Goal: Book appointment/travel/reservation

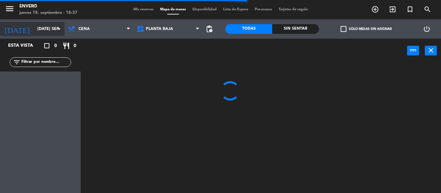
click at [37, 25] on input "[DATE] sep." at bounding box center [61, 29] width 55 height 11
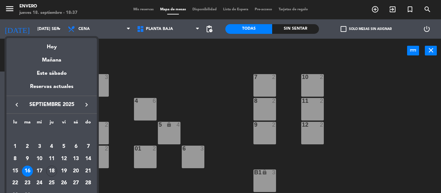
click at [45, 47] on div "Hoy" at bounding box center [51, 44] width 90 height 13
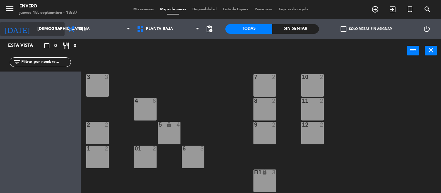
click at [58, 31] on icon "arrow_drop_down" at bounding box center [59, 29] width 8 height 8
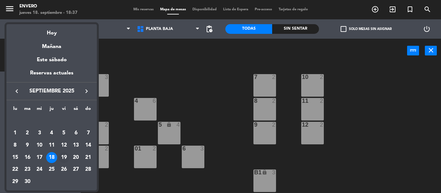
click at [61, 156] on div "19" at bounding box center [63, 157] width 11 height 11
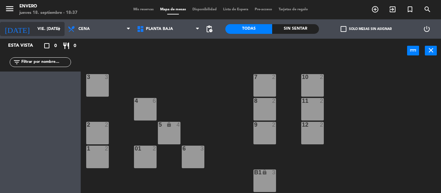
click at [34, 26] on input "vie. [DATE]" at bounding box center [61, 29] width 55 height 11
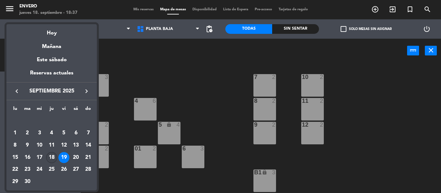
click at [51, 156] on div "18" at bounding box center [51, 157] width 11 height 11
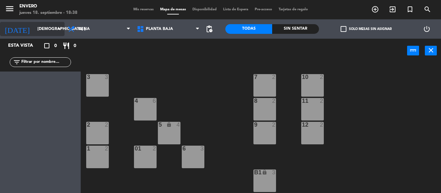
click at [55, 33] on input "[DEMOGRAPHIC_DATA] [DATE]" at bounding box center [61, 29] width 55 height 11
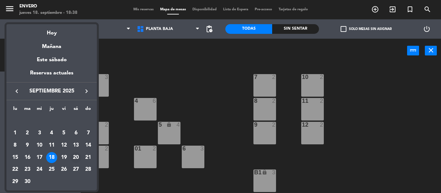
click at [77, 154] on div "20" at bounding box center [75, 157] width 11 height 11
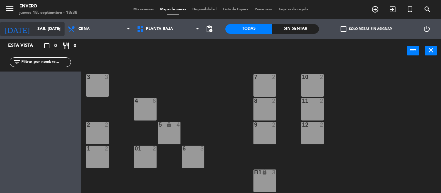
click at [34, 28] on input "sáb. [DATE]" at bounding box center [61, 29] width 55 height 11
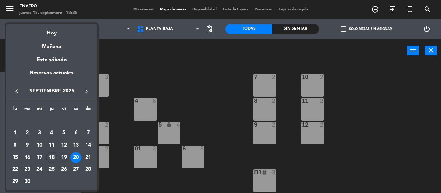
click at [67, 156] on div "19" at bounding box center [63, 157] width 11 height 11
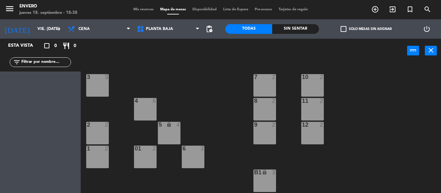
click at [49, 37] on div "[DATE] vie. [DATE] arrow_drop_down" at bounding box center [32, 28] width 65 height 19
click at [49, 34] on input "vie. [DATE]" at bounding box center [61, 29] width 55 height 11
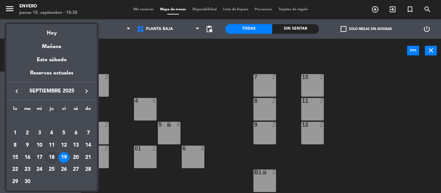
click at [52, 158] on div "18" at bounding box center [51, 157] width 11 height 11
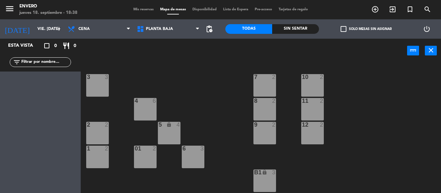
type input "[DEMOGRAPHIC_DATA] [DATE]"
